Goal: Obtain resource: Download file/media

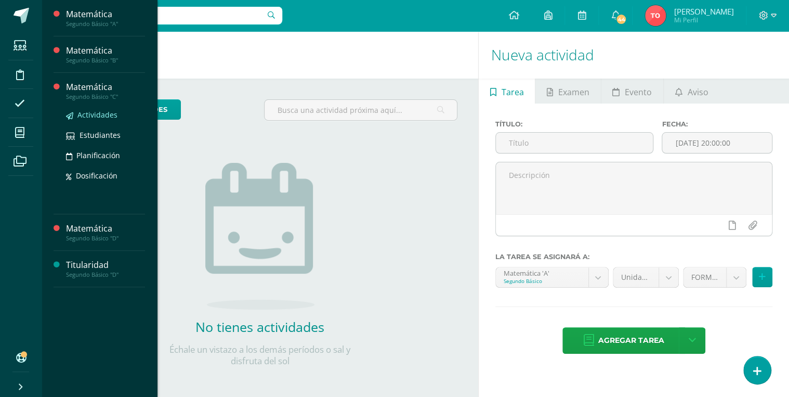
click at [86, 115] on span "Actividades" at bounding box center [97, 115] width 40 height 10
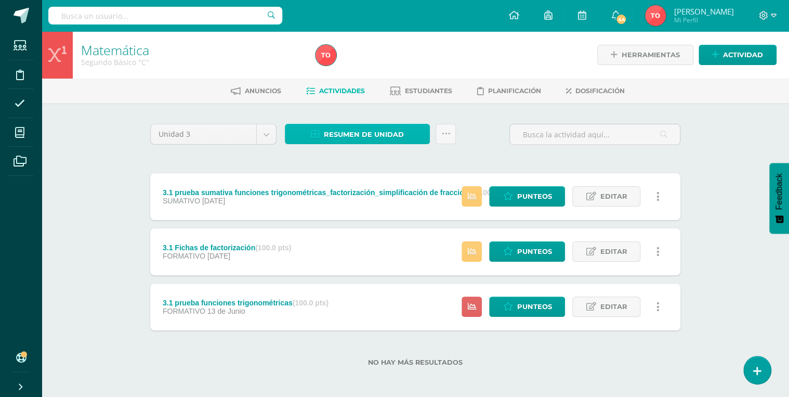
click at [331, 125] on span "Resumen de unidad" at bounding box center [364, 134] width 80 height 19
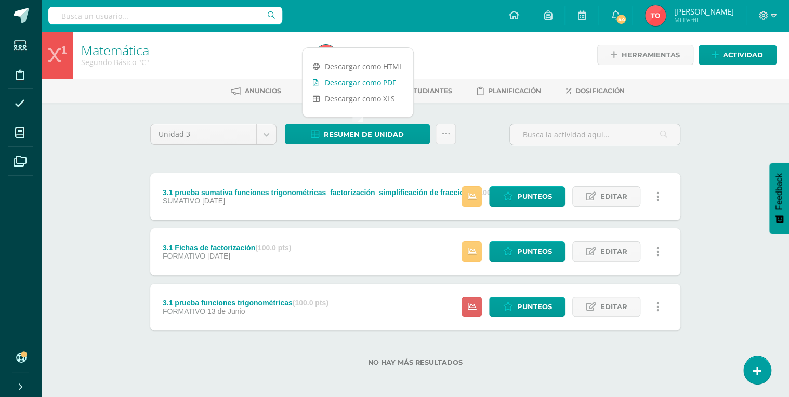
click at [349, 84] on link "Descargar como PDF" at bounding box center [358, 82] width 111 height 16
